Goal: Task Accomplishment & Management: Use online tool/utility

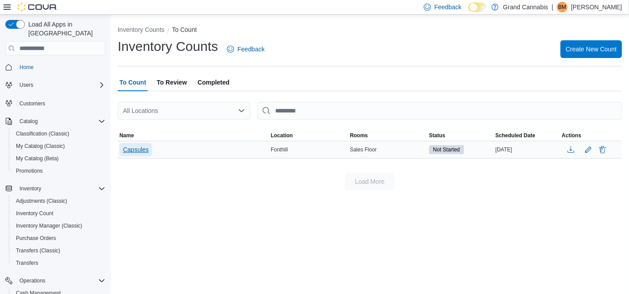
click at [139, 151] on span "Capsules" at bounding box center [136, 149] width 26 height 9
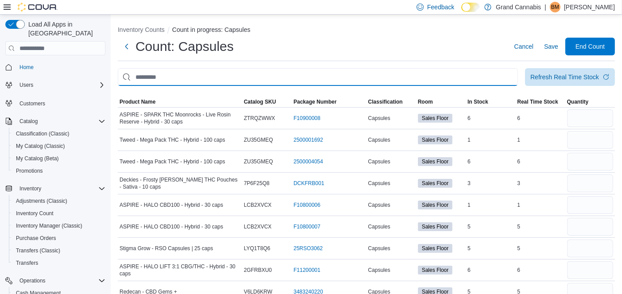
click at [163, 79] on input "This is a search bar. After typing your query, hit enter to filter the results …" at bounding box center [318, 77] width 400 height 18
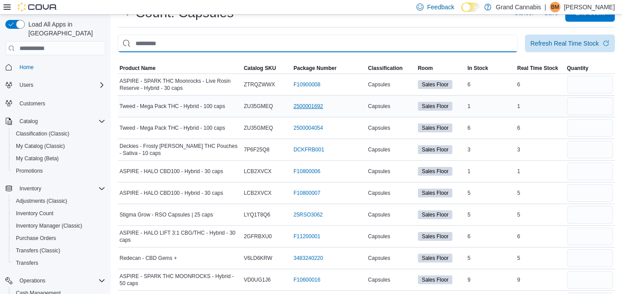
scroll to position [49, 0]
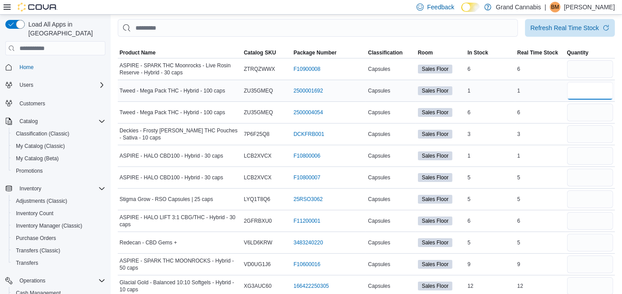
click at [581, 92] on input "number" at bounding box center [590, 91] width 46 height 18
type input "*"
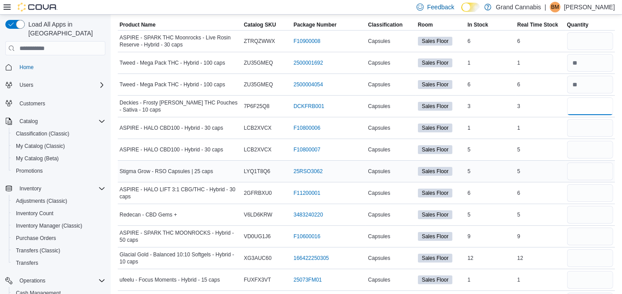
scroll to position [98, 0]
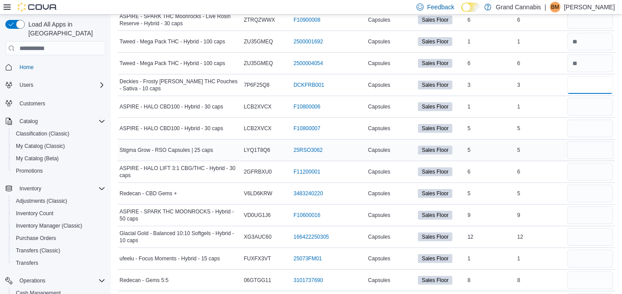
type input "*"
click at [578, 147] on input "number" at bounding box center [590, 150] width 46 height 18
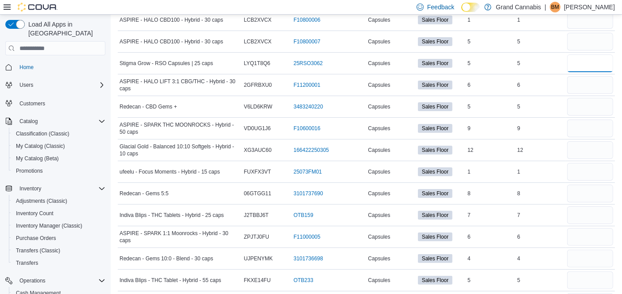
scroll to position [0, 0]
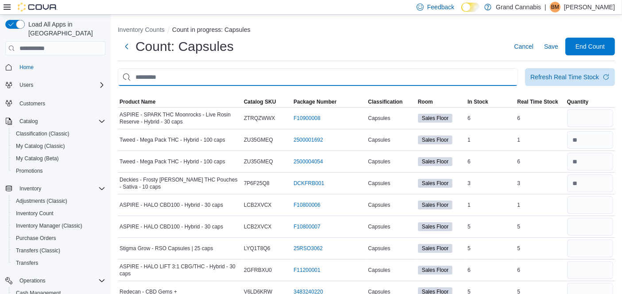
click at [188, 73] on input "This is a search bar. After typing your query, hit enter to filter the results …" at bounding box center [318, 77] width 400 height 18
type input "****"
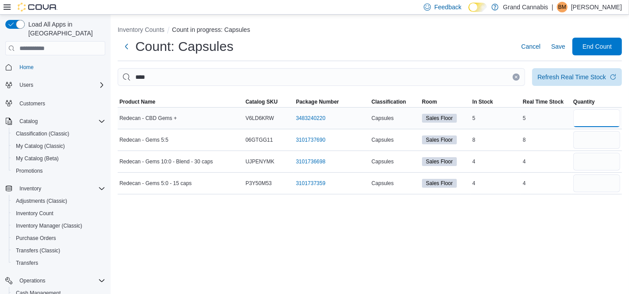
click at [601, 116] on input "number" at bounding box center [597, 118] width 47 height 18
type input "*"
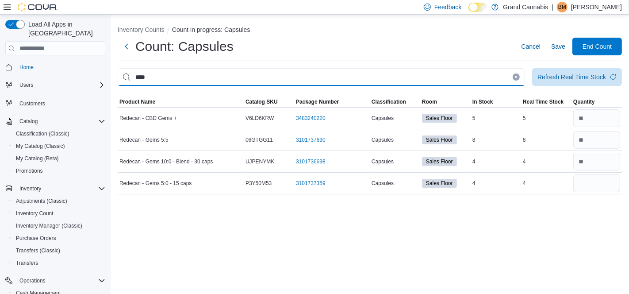
click at [164, 77] on input "****" at bounding box center [322, 77] width 408 height 18
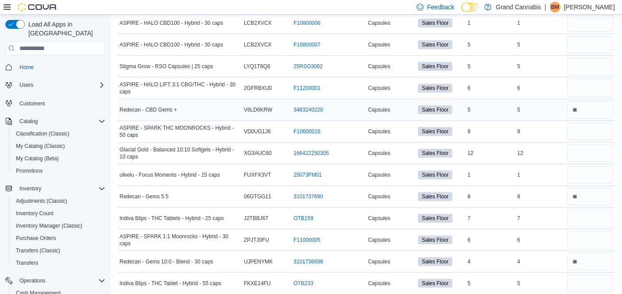
scroll to position [197, 0]
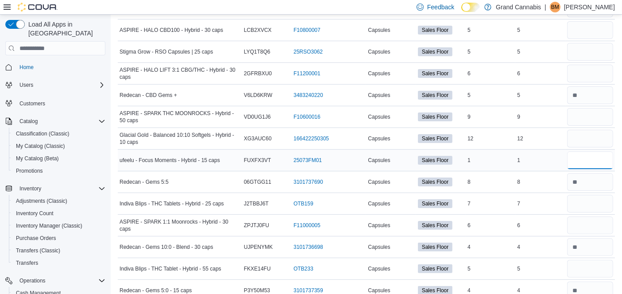
click at [597, 160] on input "number" at bounding box center [590, 160] width 46 height 18
type input "*"
click at [590, 204] on input "number" at bounding box center [590, 204] width 46 height 18
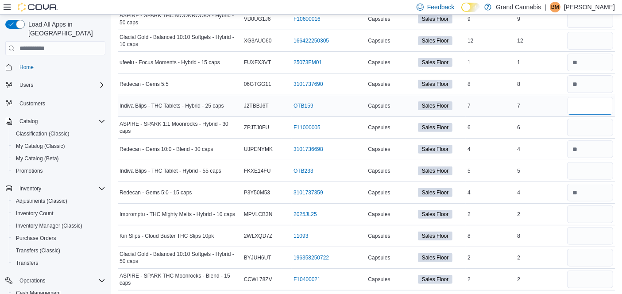
click at [582, 107] on input "number" at bounding box center [590, 106] width 46 height 18
type input "*"
click at [584, 125] on input "number" at bounding box center [590, 128] width 46 height 18
click at [586, 169] on input "number" at bounding box center [590, 171] width 46 height 18
type input "*"
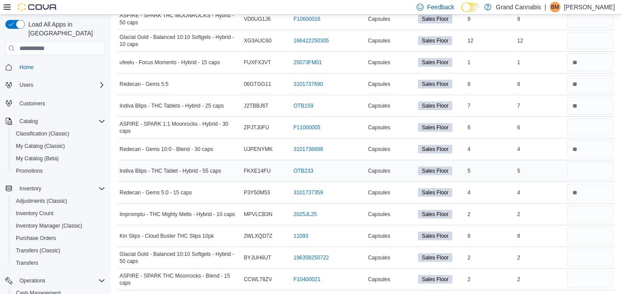
click at [561, 172] on div "5" at bounding box center [540, 171] width 50 height 11
click at [600, 218] on input "number" at bounding box center [590, 214] width 46 height 18
type input "*"
click at [593, 233] on input "number" at bounding box center [590, 236] width 46 height 18
type input "*"
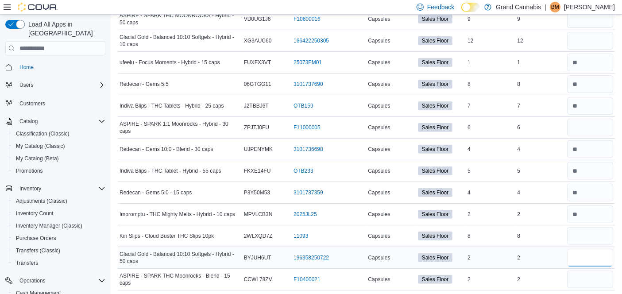
click at [591, 249] on input "number" at bounding box center [590, 258] width 46 height 18
type input "*"
click at [583, 272] on input "number" at bounding box center [590, 279] width 46 height 18
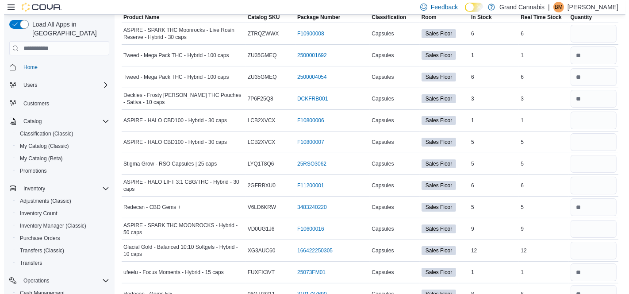
scroll to position [0, 0]
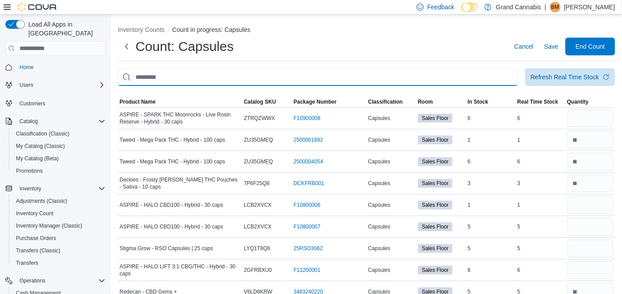
click at [186, 73] on input "This is a search bar. After typing your query, hit enter to filter the results …" at bounding box center [318, 77] width 400 height 18
type input "*******"
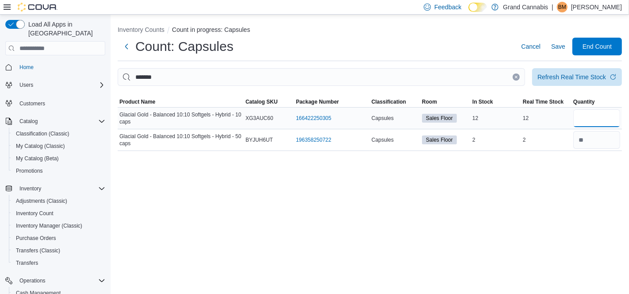
click at [592, 116] on input "number" at bounding box center [597, 118] width 47 height 18
type input "**"
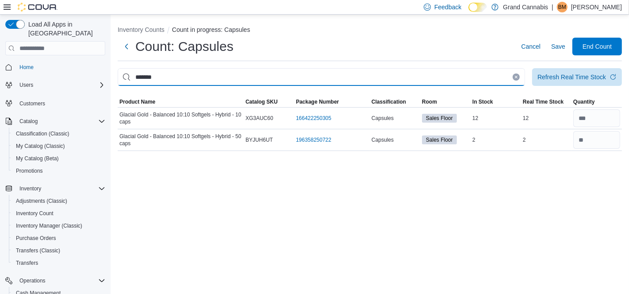
drag, startPoint x: 165, startPoint y: 79, endPoint x: 116, endPoint y: 85, distance: 49.0
click at [117, 85] on div "Inventory Counts Count in progress: Capsules Count: Capsules Cancel Save End Co…" at bounding box center [370, 86] width 519 height 143
type input "***"
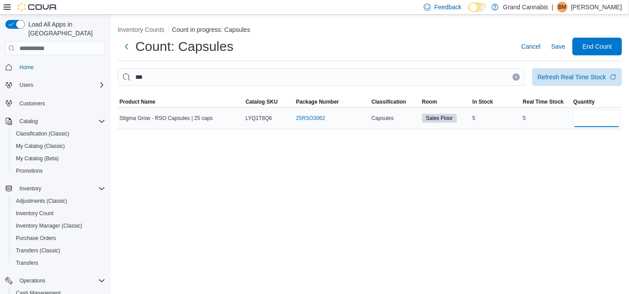
click at [587, 120] on input "number" at bounding box center [597, 118] width 47 height 18
type input "*"
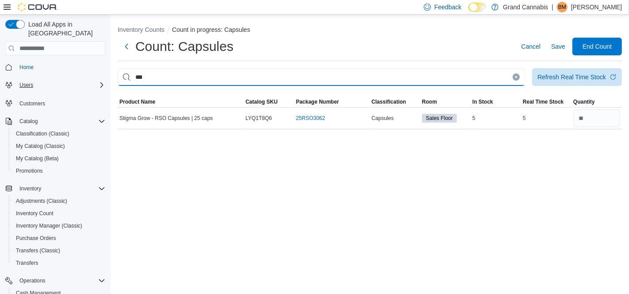
drag, startPoint x: 160, startPoint y: 79, endPoint x: 101, endPoint y: 73, distance: 59.5
click at [104, 75] on div "Load All Apps in New Hub Home Users Customers Catalog Classification (Classic) …" at bounding box center [314, 154] width 629 height 279
type input "****"
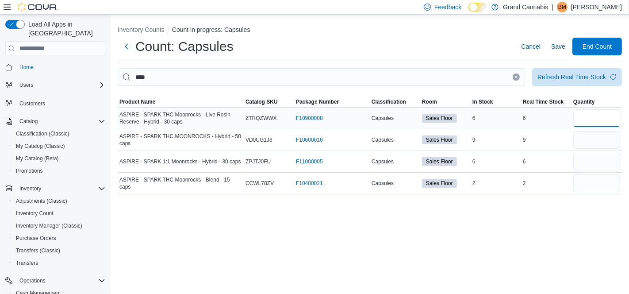
click at [580, 120] on input "number" at bounding box center [597, 118] width 47 height 18
type input "*"
click at [590, 120] on input "number" at bounding box center [597, 118] width 47 height 18
click at [556, 49] on span "Save" at bounding box center [558, 46] width 14 height 9
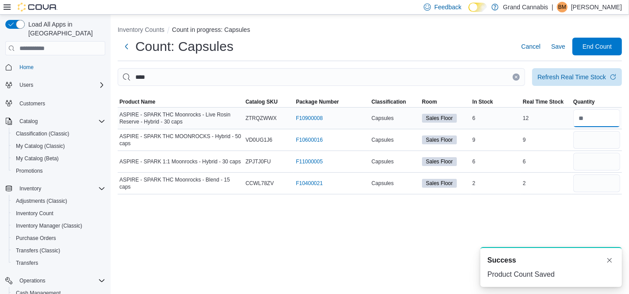
click at [587, 116] on input "number" at bounding box center [597, 118] width 47 height 18
type input "**"
click at [549, 211] on div "Inventory Counts Count in progress: Capsules Count: Capsules Cancel Save End Co…" at bounding box center [370, 154] width 519 height 279
click at [585, 145] on input "number" at bounding box center [597, 140] width 47 height 18
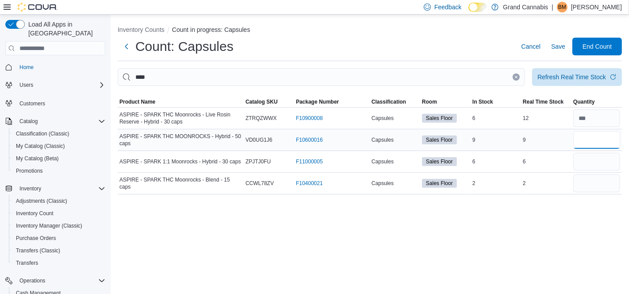
type input "*"
click at [556, 46] on span "Save" at bounding box center [558, 46] width 14 height 9
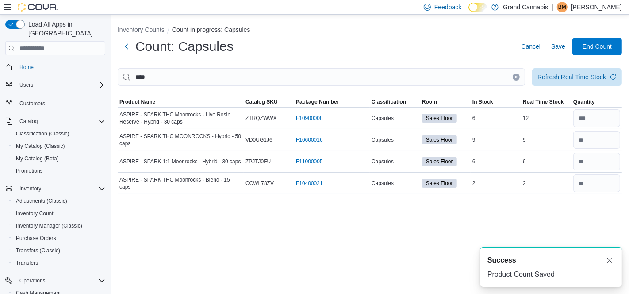
click at [517, 77] on icon "Clear input" at bounding box center [517, 77] width 2 height 2
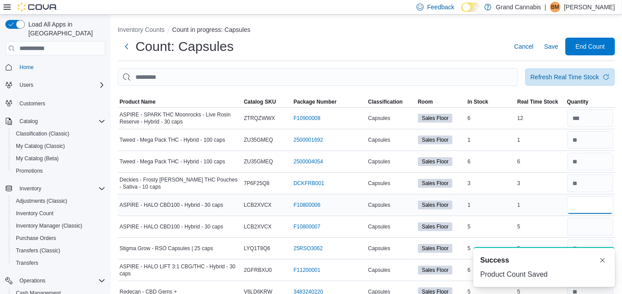
click at [585, 202] on input "number" at bounding box center [590, 205] width 46 height 18
type input "*"
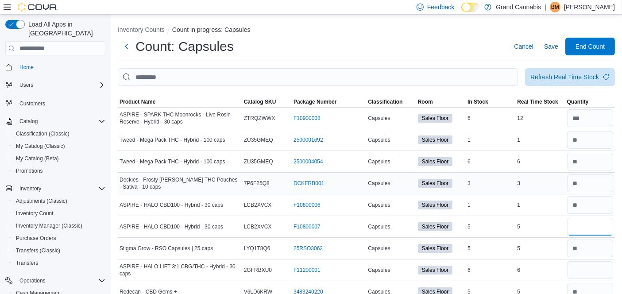
type input "*"
click at [550, 180] on div "3" at bounding box center [540, 183] width 50 height 11
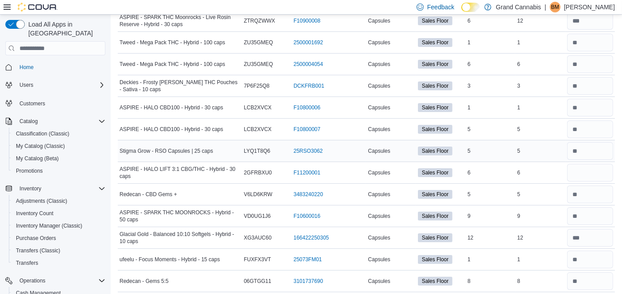
scroll to position [98, 0]
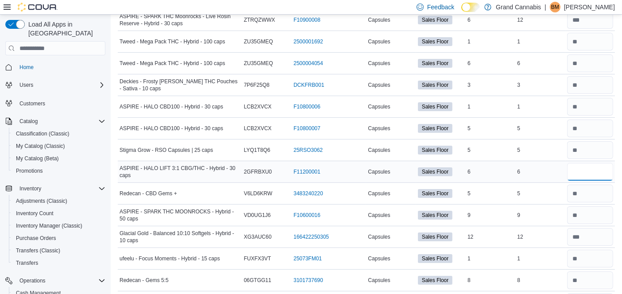
click at [579, 171] on input "number" at bounding box center [590, 172] width 46 height 18
type input "*"
click at [555, 156] on td "Real Time Stock 5" at bounding box center [540, 150] width 50 height 22
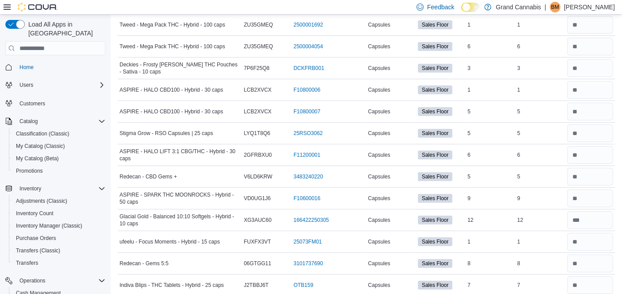
scroll to position [0, 0]
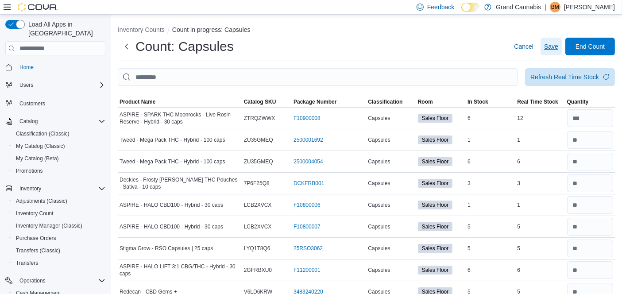
click at [556, 44] on span "Save" at bounding box center [551, 46] width 14 height 9
click at [601, 42] on span "End Count" at bounding box center [589, 46] width 29 height 9
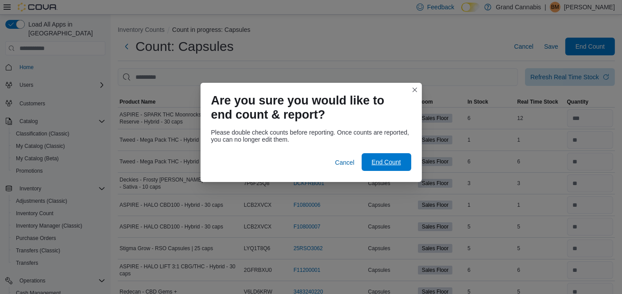
click at [395, 161] on span "End Count" at bounding box center [385, 162] width 29 height 9
